Goal: Information Seeking & Learning: Check status

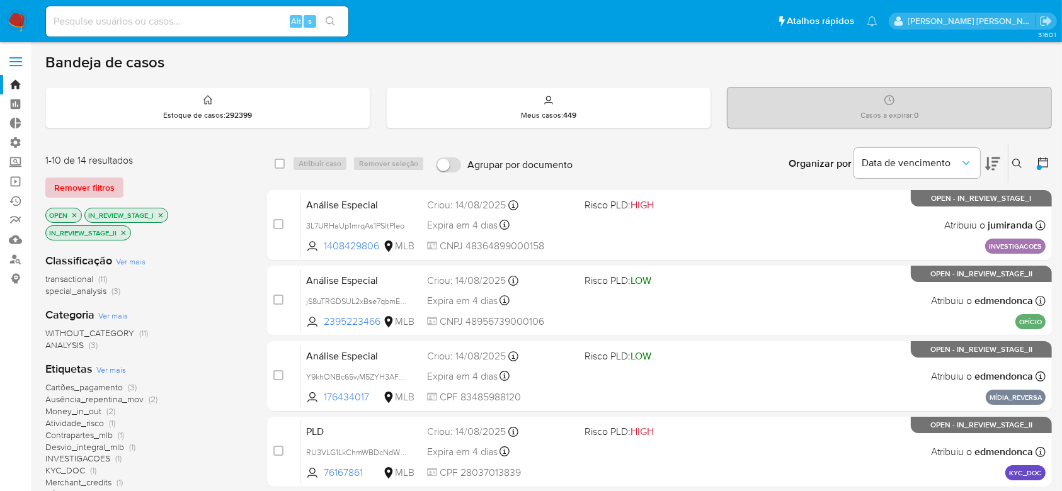
click at [98, 182] on span "Remover filtros" at bounding box center [84, 188] width 60 height 18
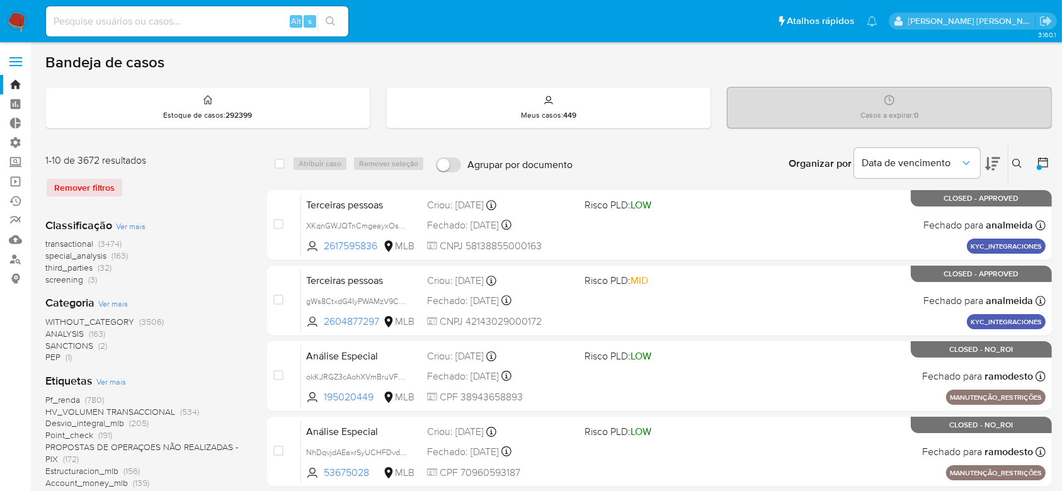
click at [129, 227] on span "Ver mais" at bounding box center [131, 225] width 30 height 11
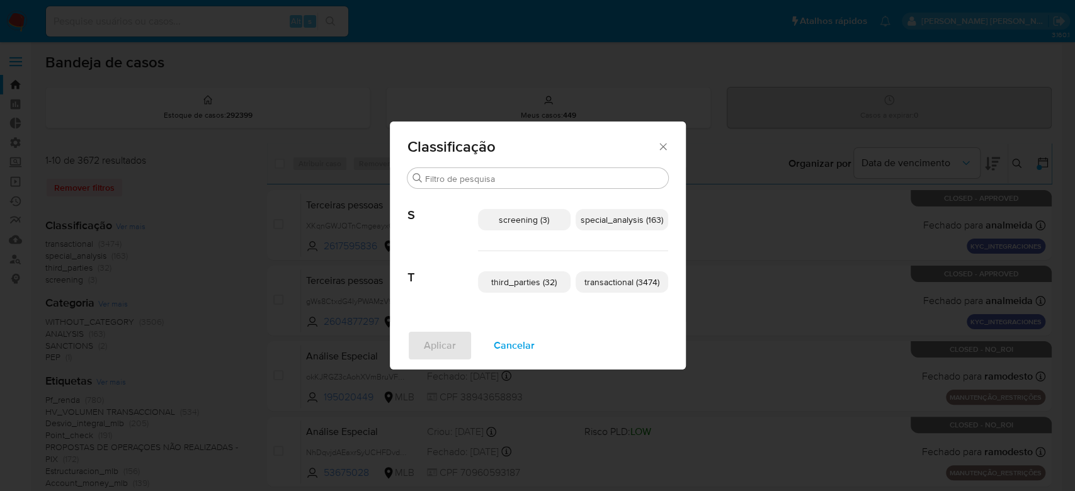
click at [662, 143] on icon "Fechar" at bounding box center [663, 146] width 13 height 13
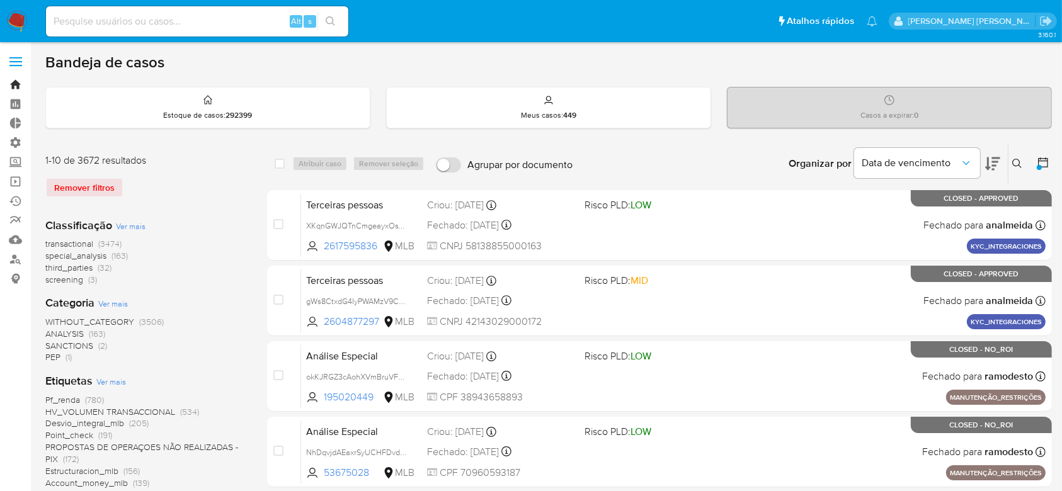
click at [15, 85] on link "Bandeja" at bounding box center [75, 85] width 150 height 20
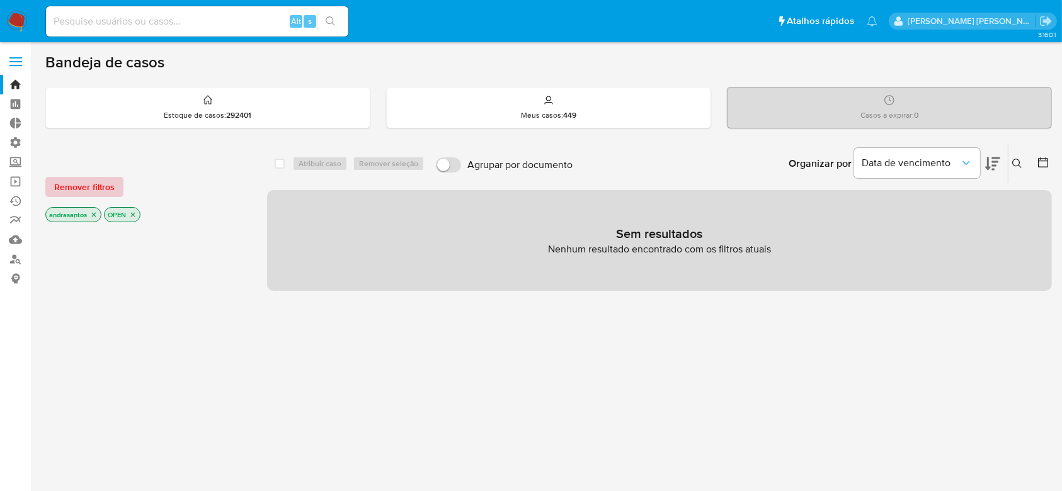
click at [89, 191] on span "Remover filtros" at bounding box center [84, 187] width 60 height 18
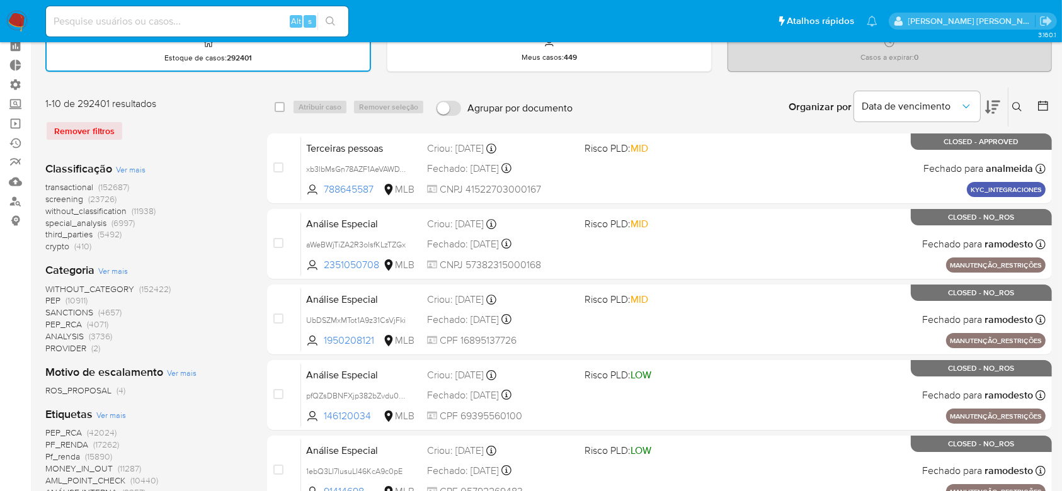
scroll to position [84, 0]
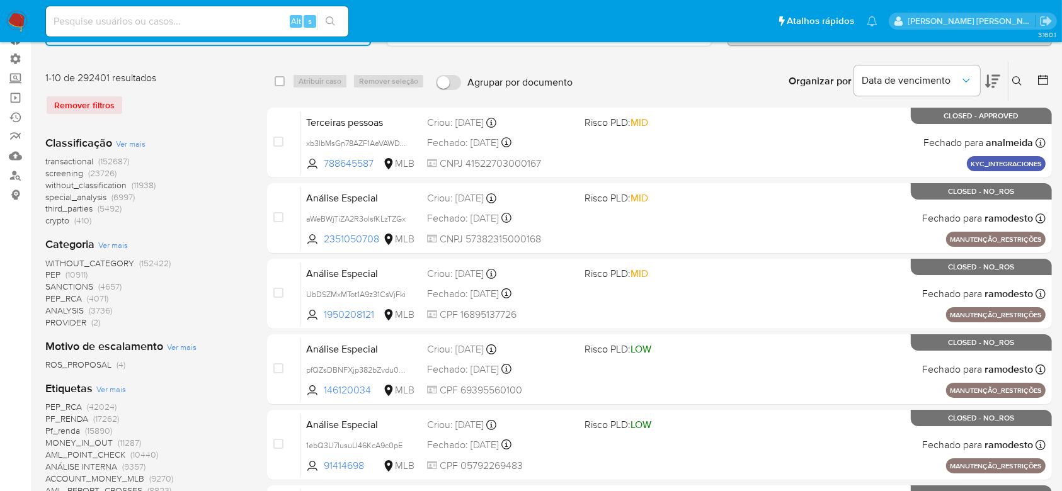
click at [64, 219] on span "crypto" at bounding box center [57, 220] width 24 height 13
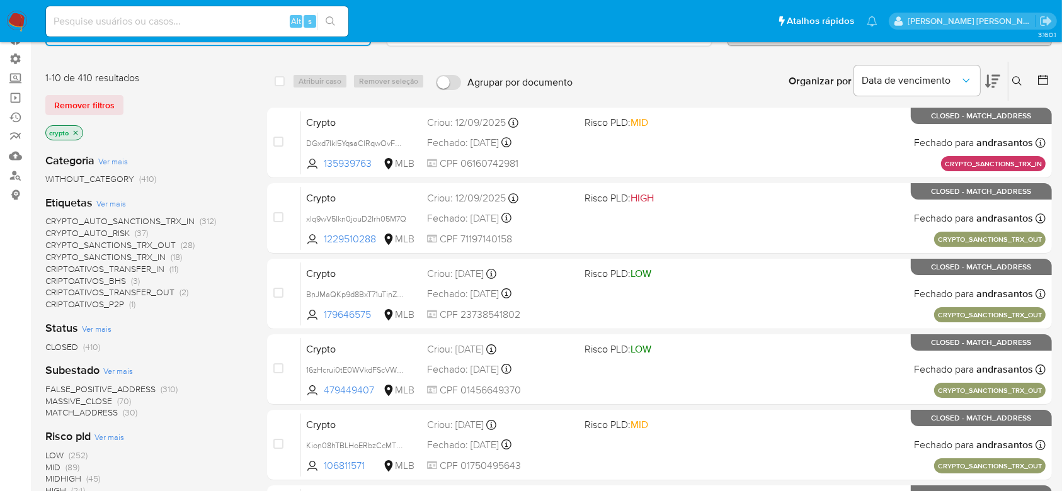
click at [120, 203] on span "Ver mais" at bounding box center [111, 203] width 30 height 11
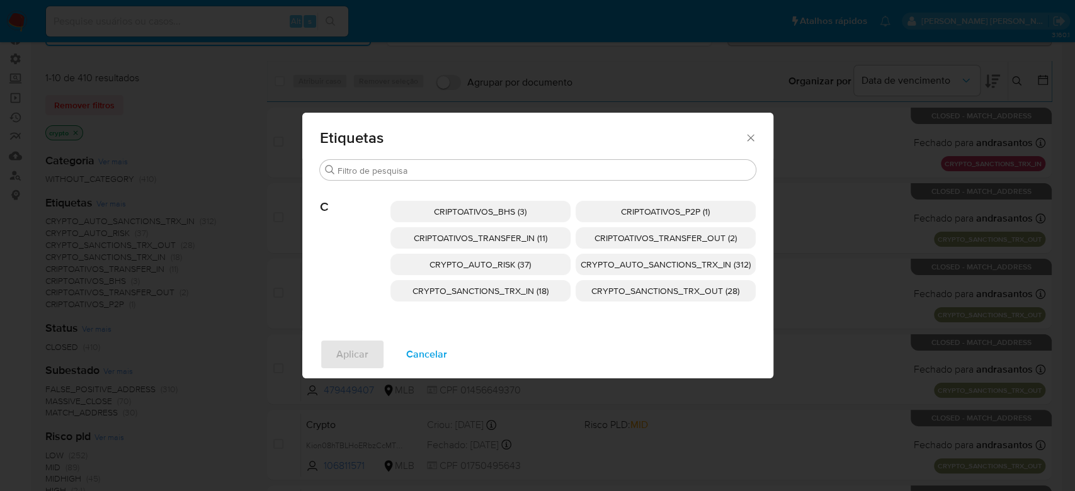
click at [688, 266] on span "CRYPTO_AUTO_SANCTIONS_TRX_IN (312)" at bounding box center [666, 264] width 170 height 13
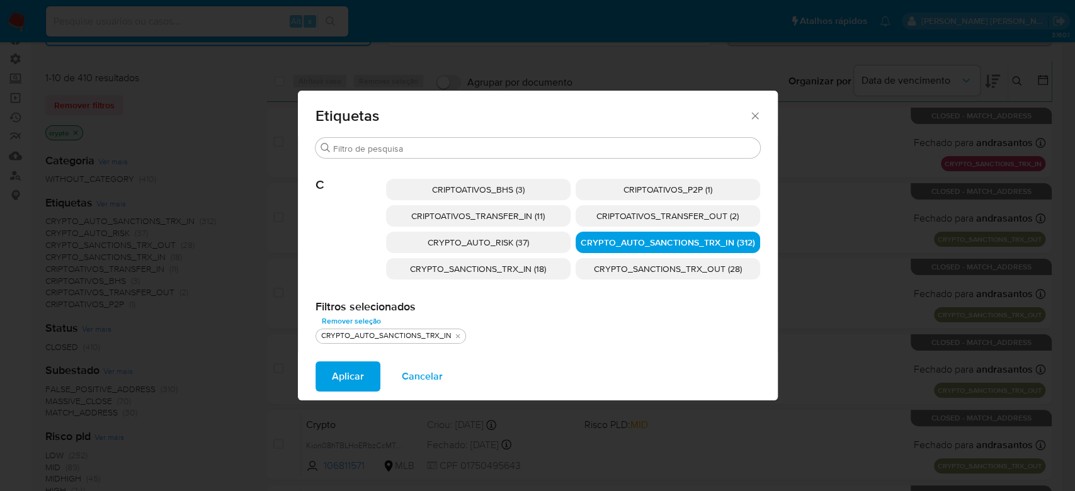
click at [539, 271] on span "CRYPTO_SANCTIONS_TRX_IN (18)" at bounding box center [478, 269] width 136 height 13
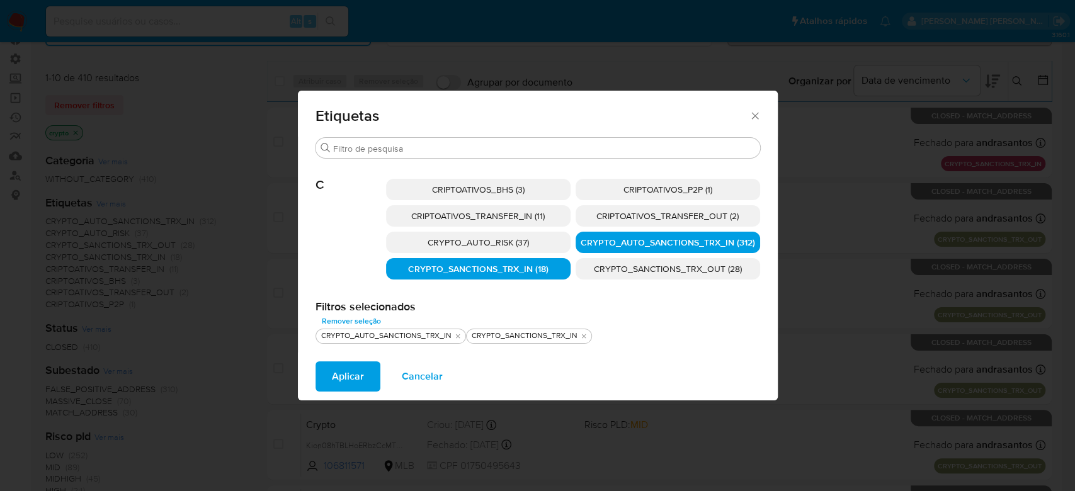
click at [651, 272] on span "CRYPTO_SANCTIONS_TRX_OUT (28)" at bounding box center [668, 269] width 148 height 13
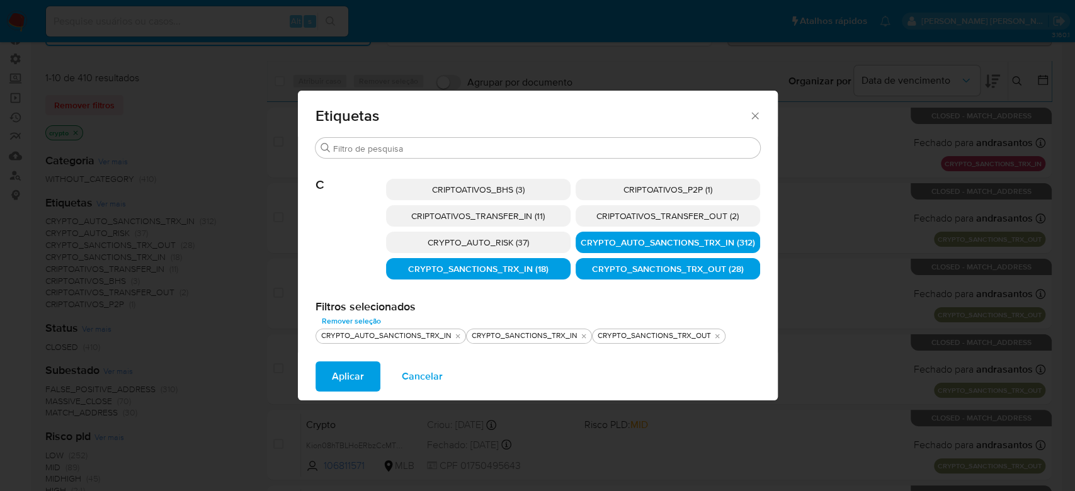
click at [336, 370] on span "Aplicar" at bounding box center [348, 377] width 32 height 28
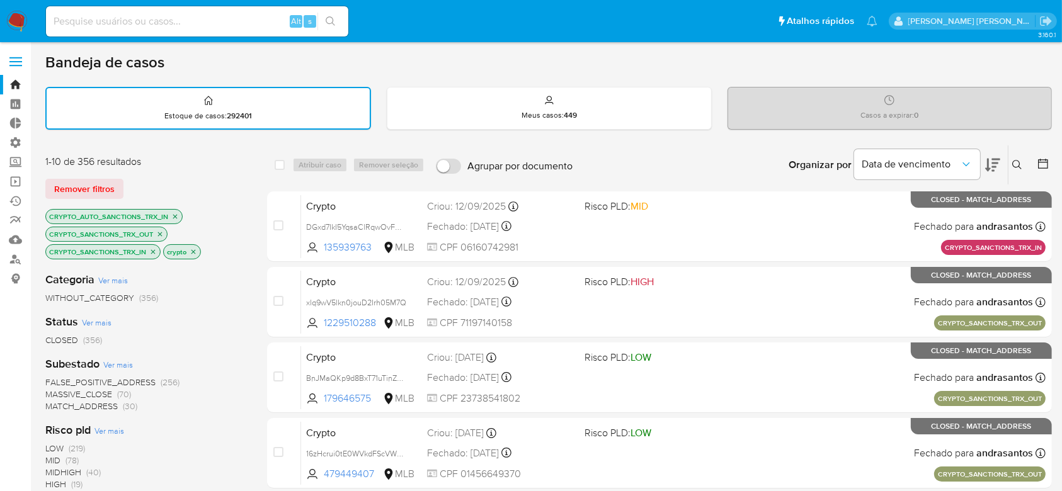
click at [1039, 164] on icon at bounding box center [1043, 163] width 13 height 13
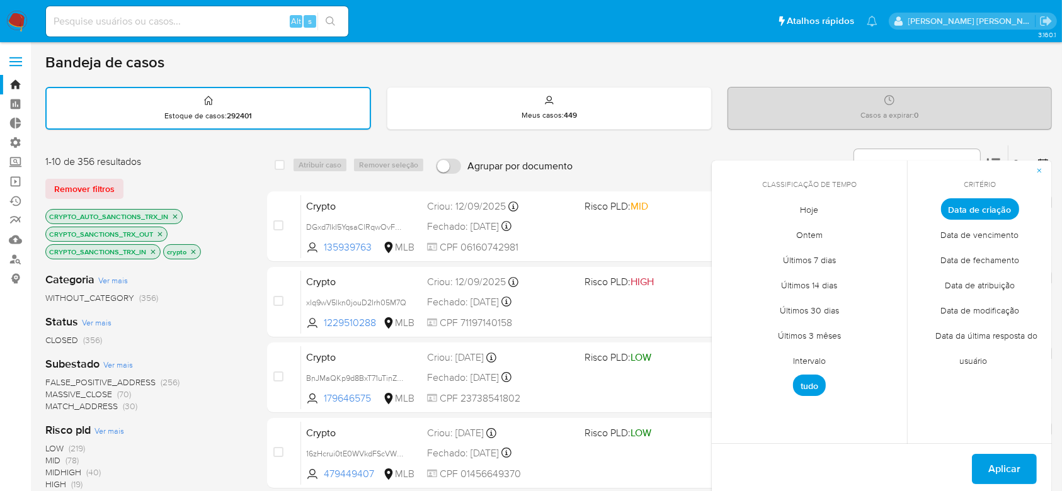
click at [809, 358] on span "Intervalo" at bounding box center [809, 361] width 59 height 26
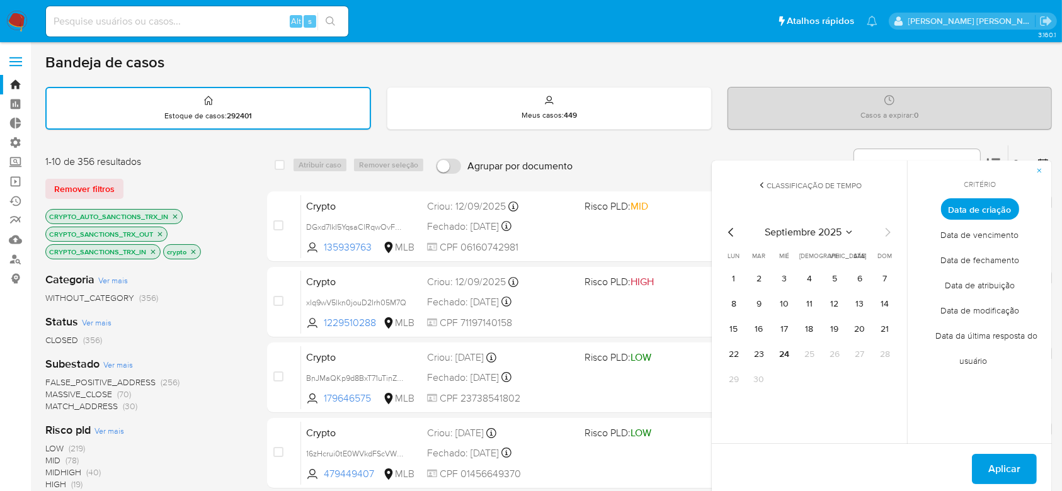
click at [732, 231] on icon "Mes anterior" at bounding box center [731, 232] width 15 height 15
click at [838, 278] on button "1" at bounding box center [834, 279] width 20 height 20
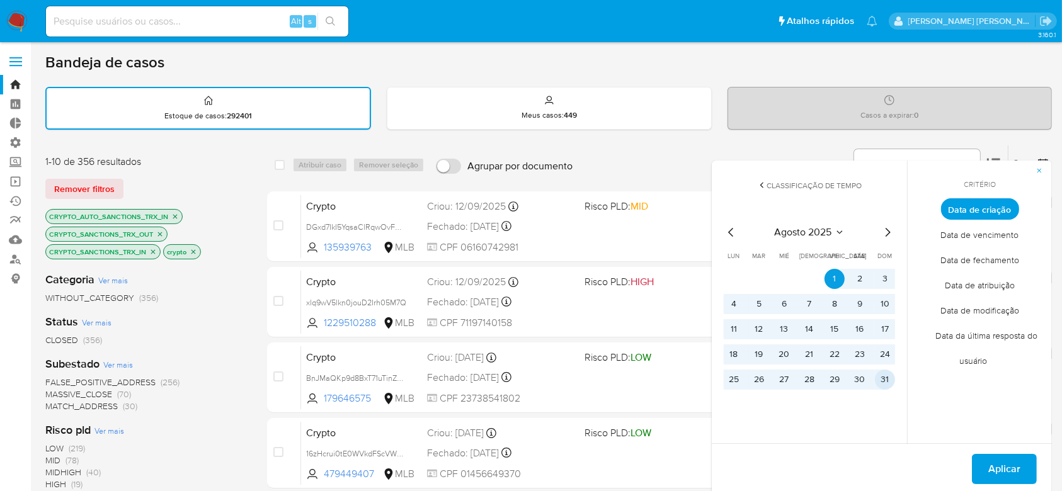
click at [888, 384] on button "31" at bounding box center [885, 380] width 20 height 20
click at [1000, 479] on span "Aplicar" at bounding box center [1004, 469] width 32 height 28
